Goal: Transaction & Acquisition: Purchase product/service

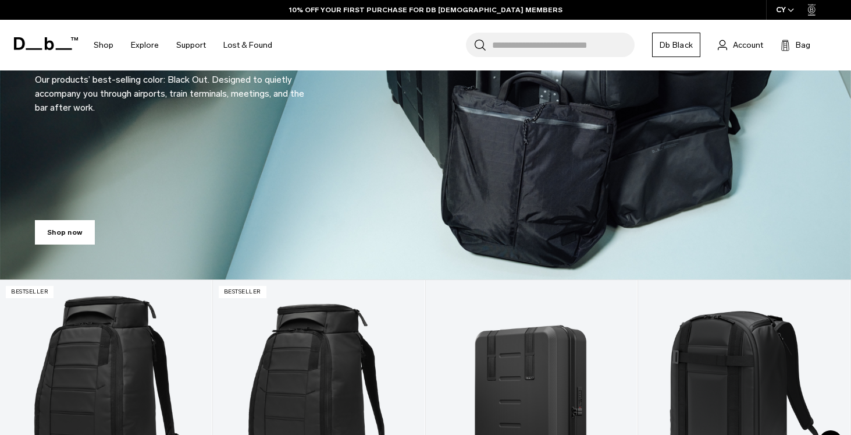
scroll to position [262, 0]
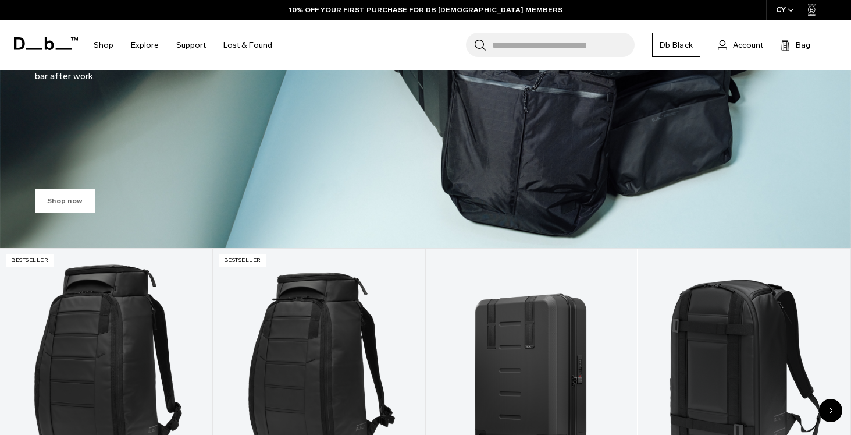
click at [65, 197] on link "Shop now" at bounding box center [65, 201] width 60 height 24
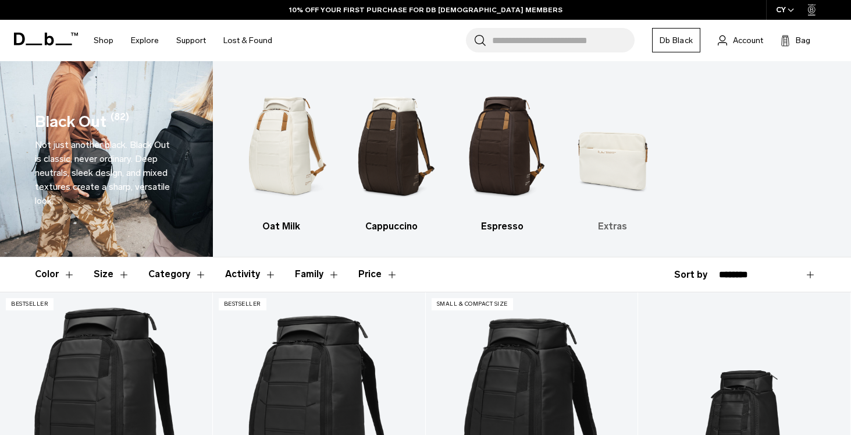
click at [622, 152] on img "4 / 4" at bounding box center [612, 146] width 90 height 135
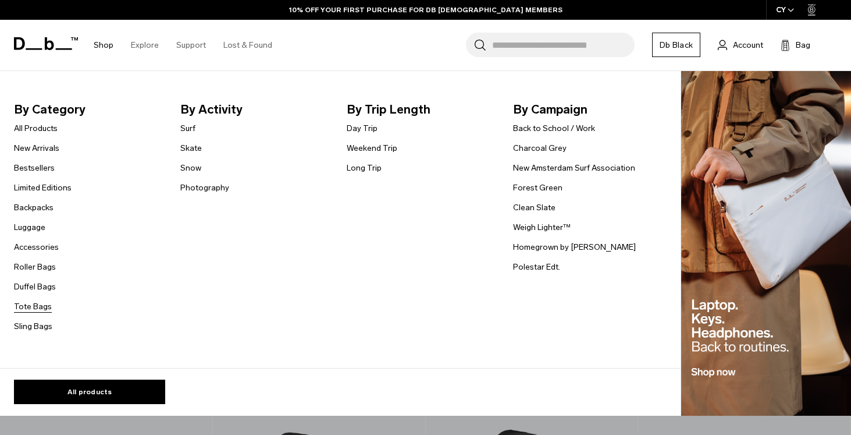
scroll to position [1242, 0]
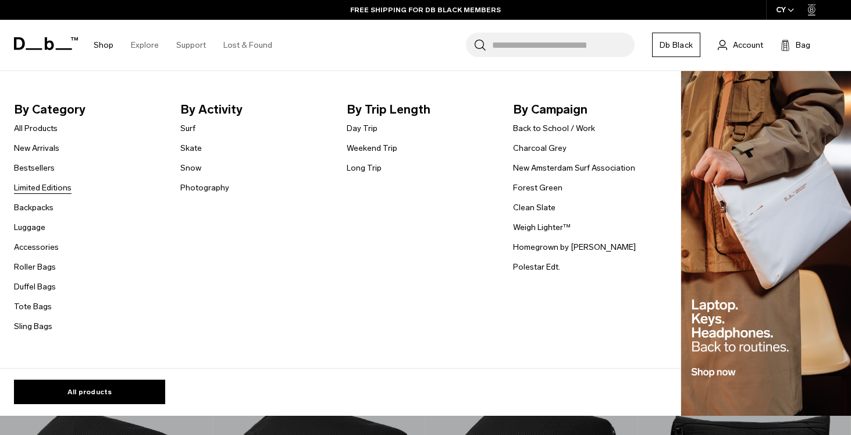
click at [41, 188] on link "Limited Editions" at bounding box center [43, 188] width 58 height 12
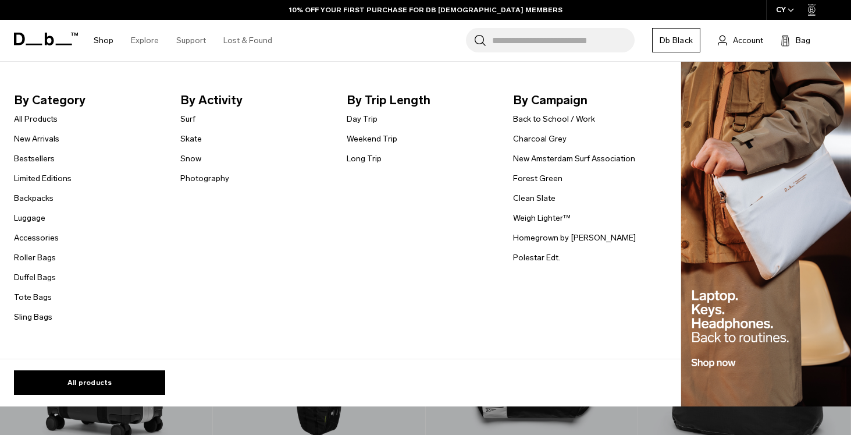
scroll to position [83, 0]
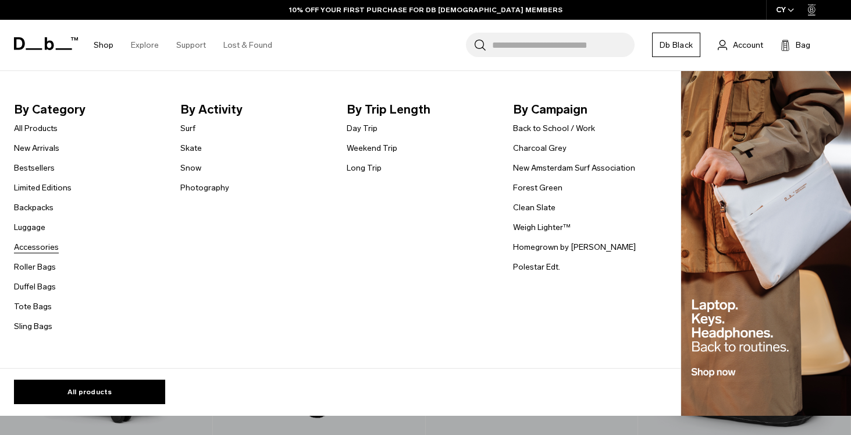
click at [38, 251] on link "Accessories" at bounding box center [36, 247] width 45 height 12
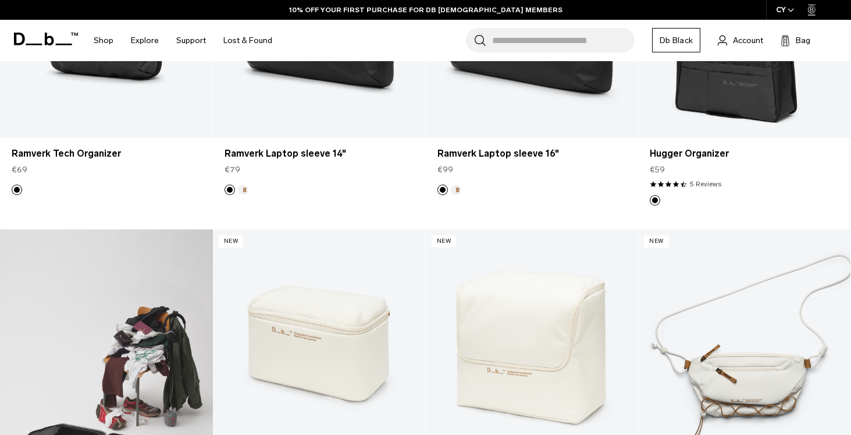
scroll to position [345, 0]
